Goal: Information Seeking & Learning: Learn about a topic

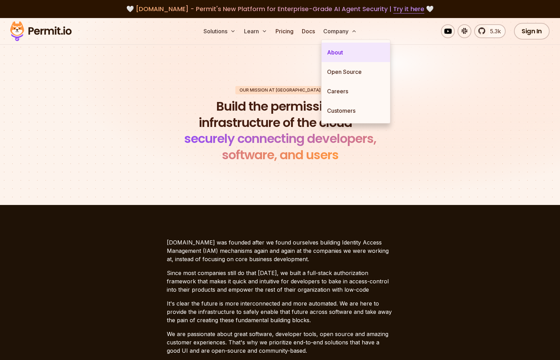
click at [331, 52] on link "About" at bounding box center [356, 52] width 69 height 19
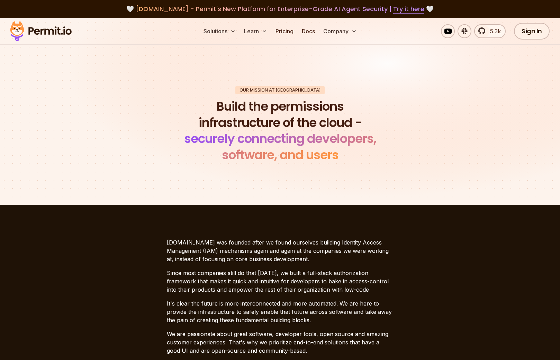
click at [52, 35] on img at bounding box center [41, 31] width 68 height 24
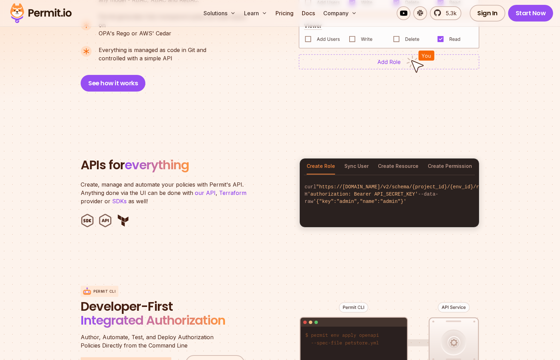
scroll to position [644, 0]
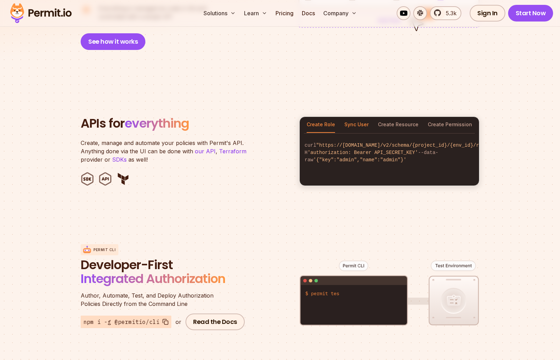
click at [360, 117] on button "Sync User" at bounding box center [357, 125] width 24 height 16
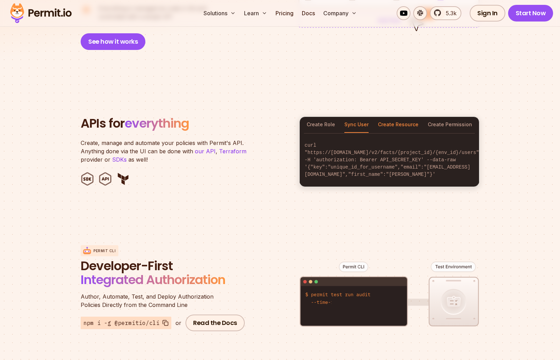
click at [399, 118] on button "Create Resource" at bounding box center [398, 125] width 41 height 16
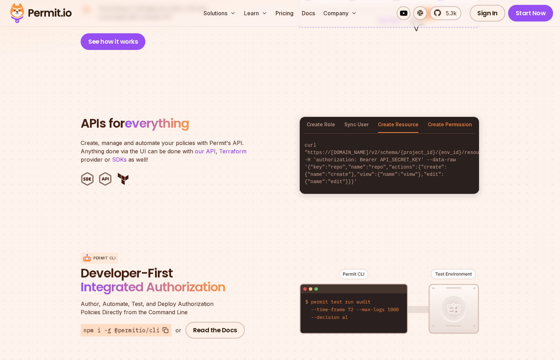
click at [463, 120] on button "Create Permission" at bounding box center [450, 125] width 44 height 16
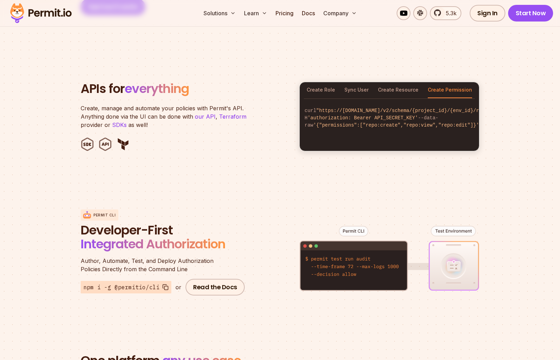
scroll to position [683, 0]
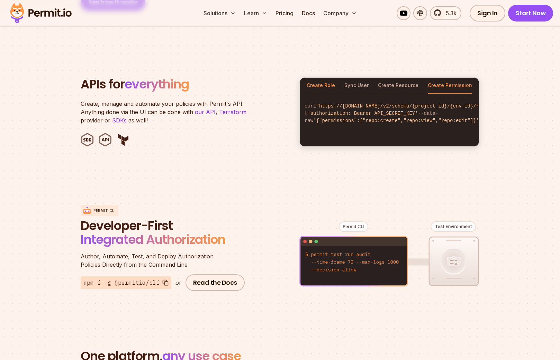
click at [318, 78] on button "Create Role" at bounding box center [321, 86] width 28 height 16
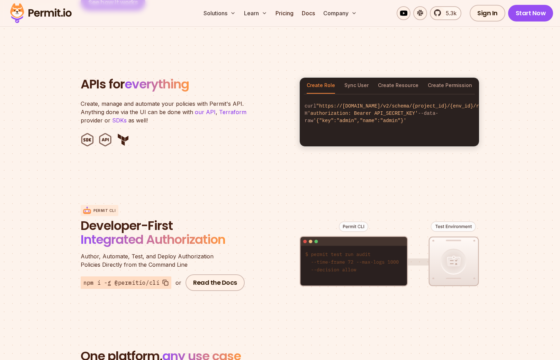
scroll to position [690, 0]
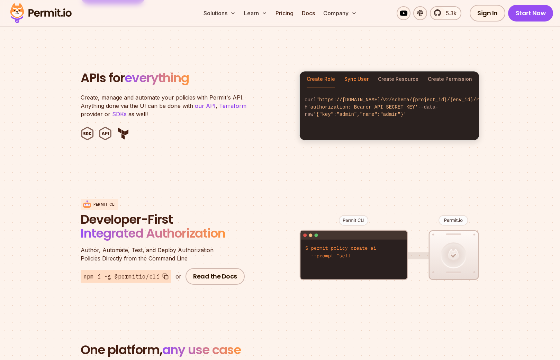
click at [351, 71] on button "Sync User" at bounding box center [357, 79] width 24 height 16
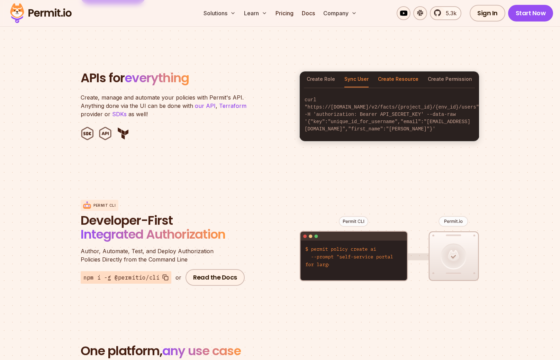
click at [390, 76] on button "Create Resource" at bounding box center [398, 79] width 41 height 16
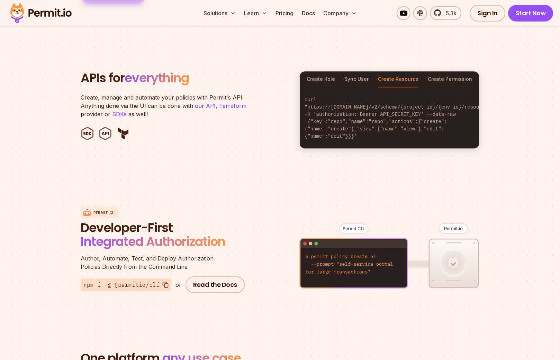
click at [479, 71] on div "Create Role Sync User Create Resource Create Permission curl "https://[DOMAIN_N…" at bounding box center [390, 110] width 180 height 78
click at [448, 76] on button "Create Permission" at bounding box center [450, 79] width 44 height 16
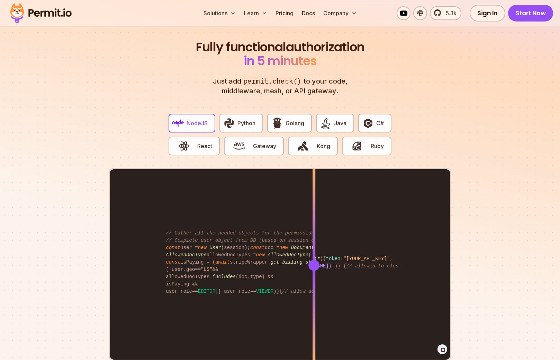
scroll to position [1342, 0]
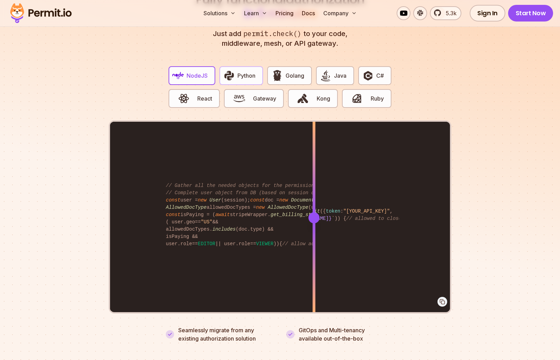
click at [250, 71] on span "Python" at bounding box center [247, 75] width 18 height 8
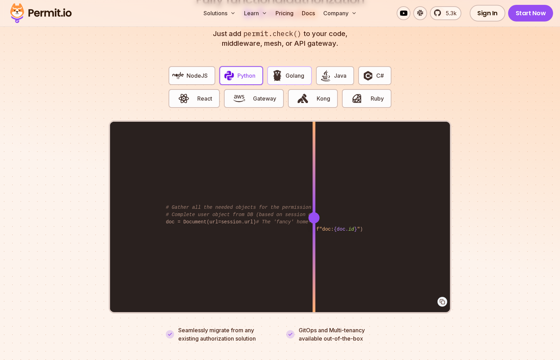
click at [292, 71] on span "Golang" at bounding box center [295, 75] width 19 height 8
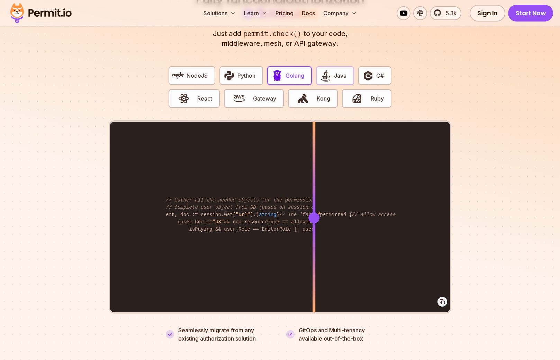
click at [330, 73] on img "button" at bounding box center [326, 76] width 12 height 12
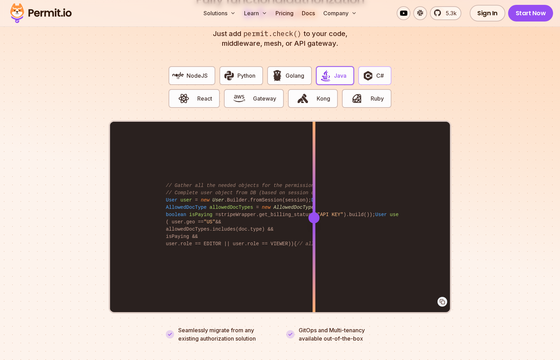
click at [361, 74] on button "C#" at bounding box center [375, 75] width 33 height 19
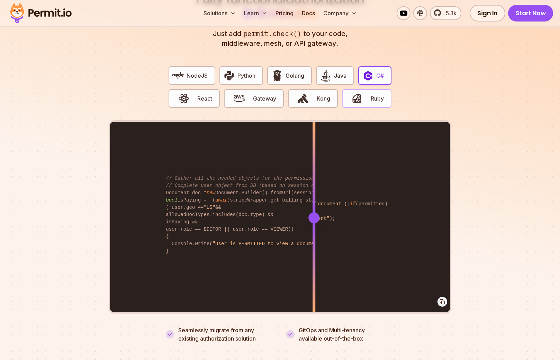
click at [359, 92] on img "button" at bounding box center [357, 98] width 12 height 12
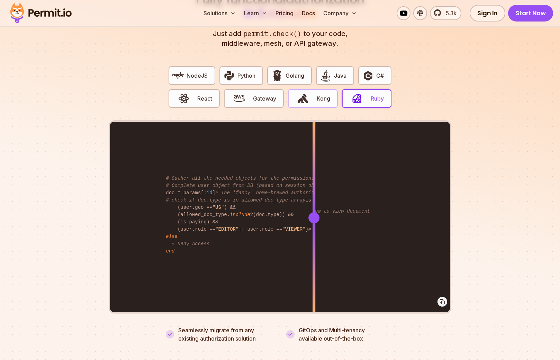
click at [309, 92] on span "button" at bounding box center [303, 98] width 23 height 12
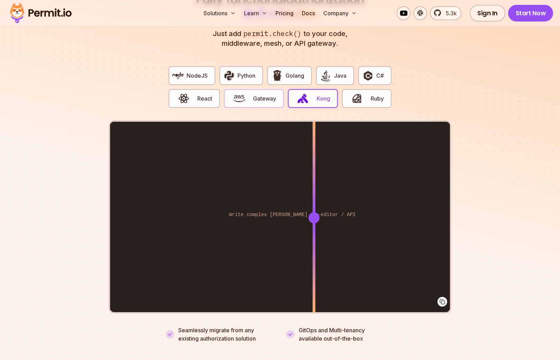
click at [280, 91] on button "Gateway" at bounding box center [254, 98] width 60 height 19
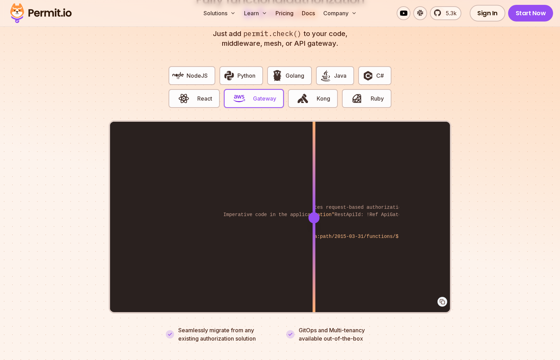
click at [241, 92] on img "button" at bounding box center [239, 98] width 12 height 12
click at [203, 94] on span "React" at bounding box center [204, 98] width 15 height 8
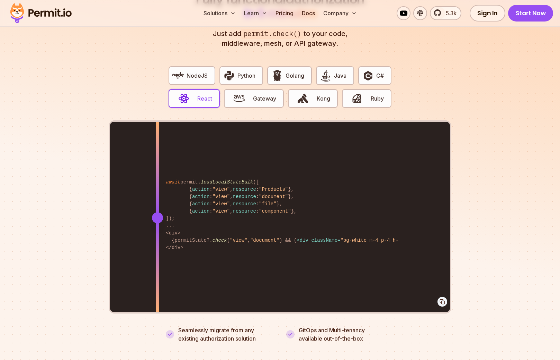
drag, startPoint x: 314, startPoint y: 210, endPoint x: 156, endPoint y: 158, distance: 166.2
click at [156, 158] on div at bounding box center [157, 217] width 3 height 191
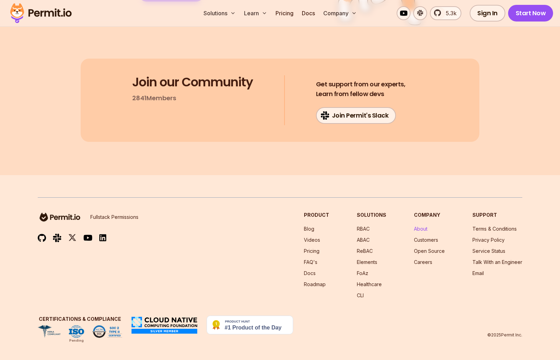
scroll to position [3662, 0]
click at [424, 231] on link "About" at bounding box center [421, 228] width 14 height 6
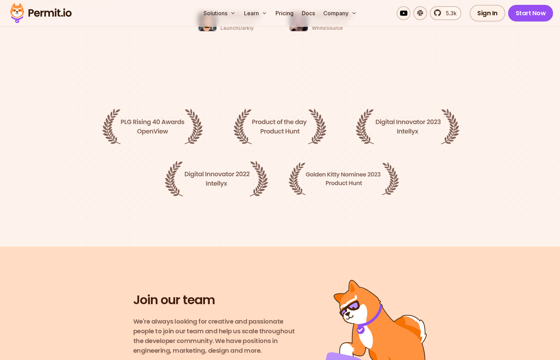
scroll to position [1193, 0]
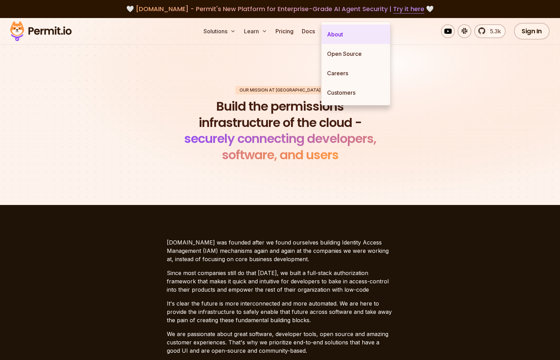
click at [337, 38] on link "About" at bounding box center [356, 34] width 69 height 19
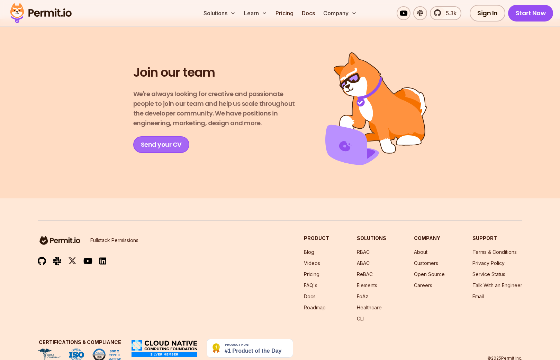
scroll to position [1193, 0]
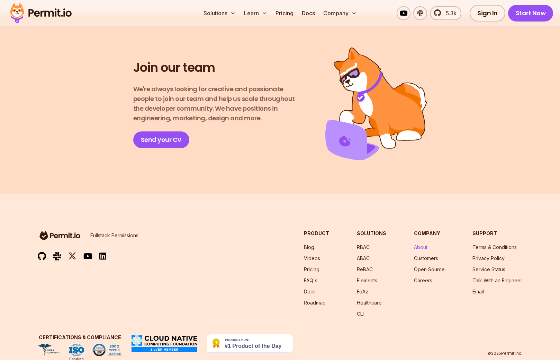
click at [424, 244] on link "About" at bounding box center [421, 247] width 14 height 6
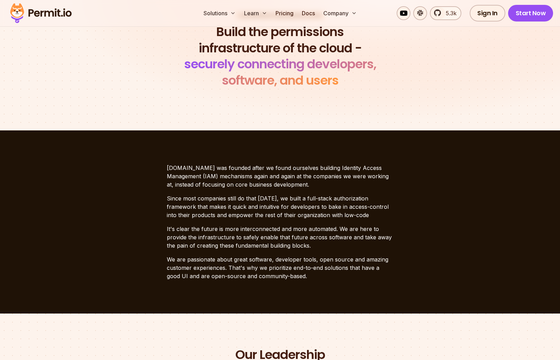
scroll to position [0, 0]
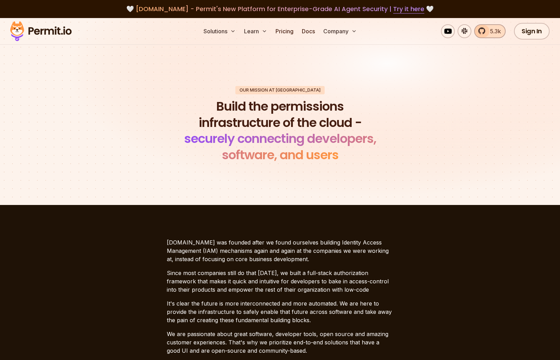
click at [489, 36] on link "5.3k" at bounding box center [491, 31] width 32 height 14
